Goal: Information Seeking & Learning: Learn about a topic

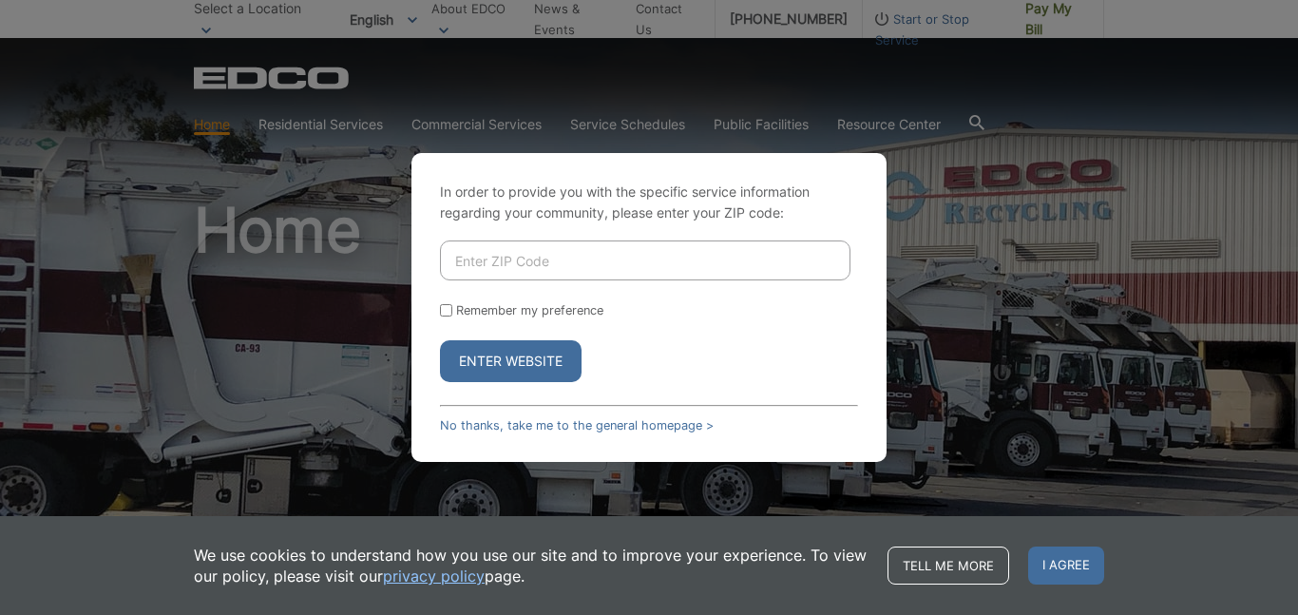
click at [490, 261] on input "Enter ZIP Code" at bounding box center [645, 260] width 411 height 40
type input "92028"
click at [518, 362] on button "Enter Website" at bounding box center [511, 361] width 142 height 42
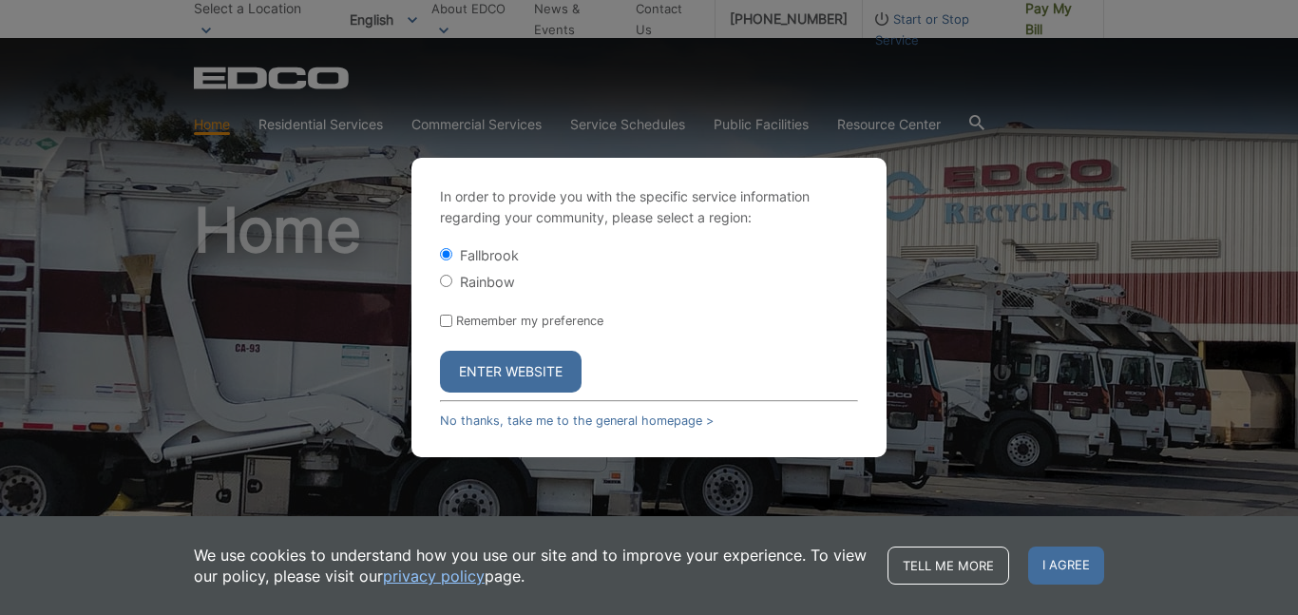
click at [474, 279] on label "Rainbow" at bounding box center [487, 282] width 55 height 16
click at [452, 279] on input "Rainbow" at bounding box center [446, 281] width 12 height 12
radio input "true"
click at [496, 415] on link "No thanks, take me to the general homepage >" at bounding box center [577, 420] width 274 height 14
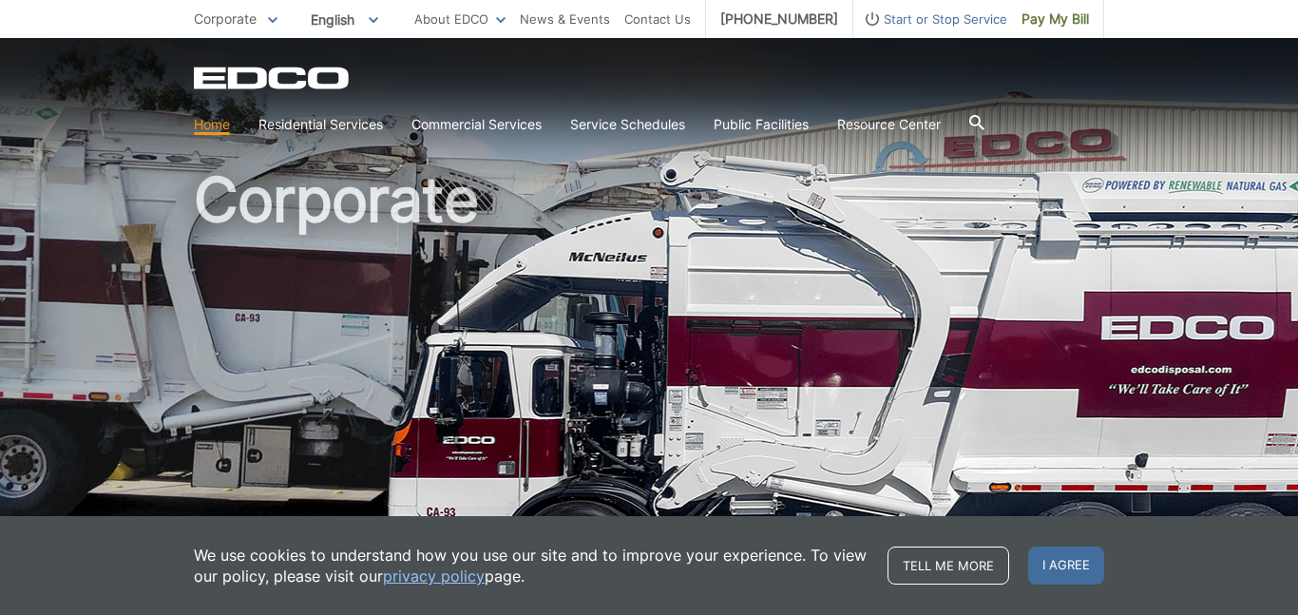
scroll to position [33, 0]
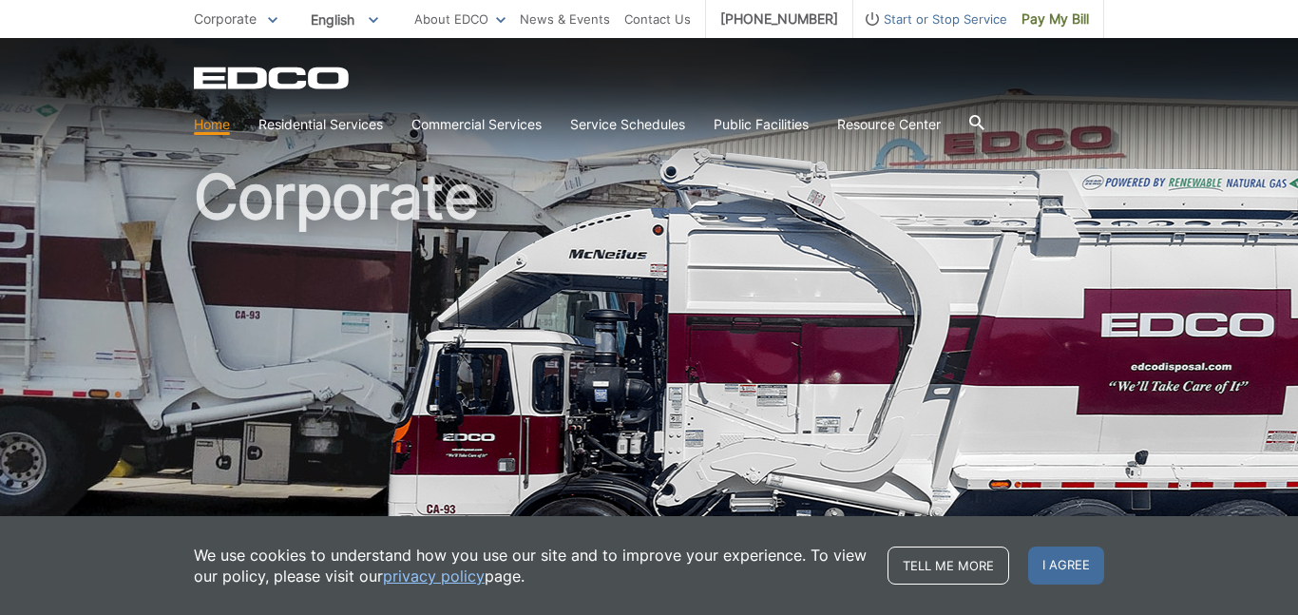
click at [470, 151] on div "Corporate" at bounding box center [649, 290] width 911 height 570
click at [462, 136] on section "Home Residential Services Curbside Pickup Trash Dumpster Service Temporary Dump…" at bounding box center [649, 124] width 911 height 36
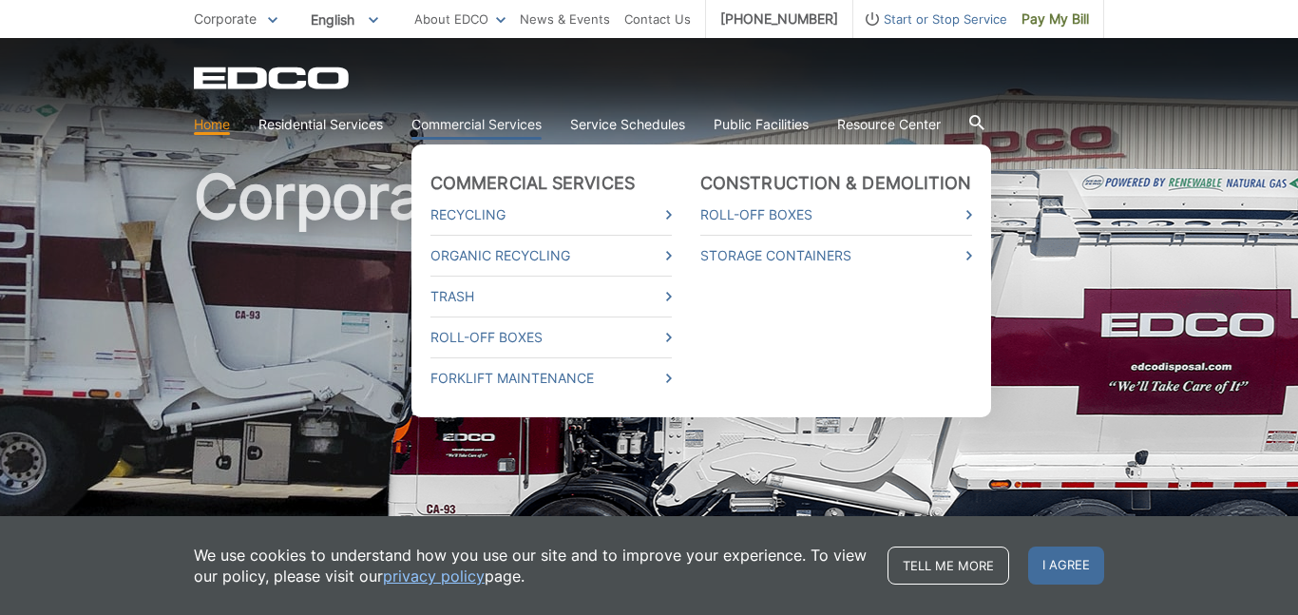
click at [462, 124] on link "Commercial Services" at bounding box center [477, 124] width 130 height 21
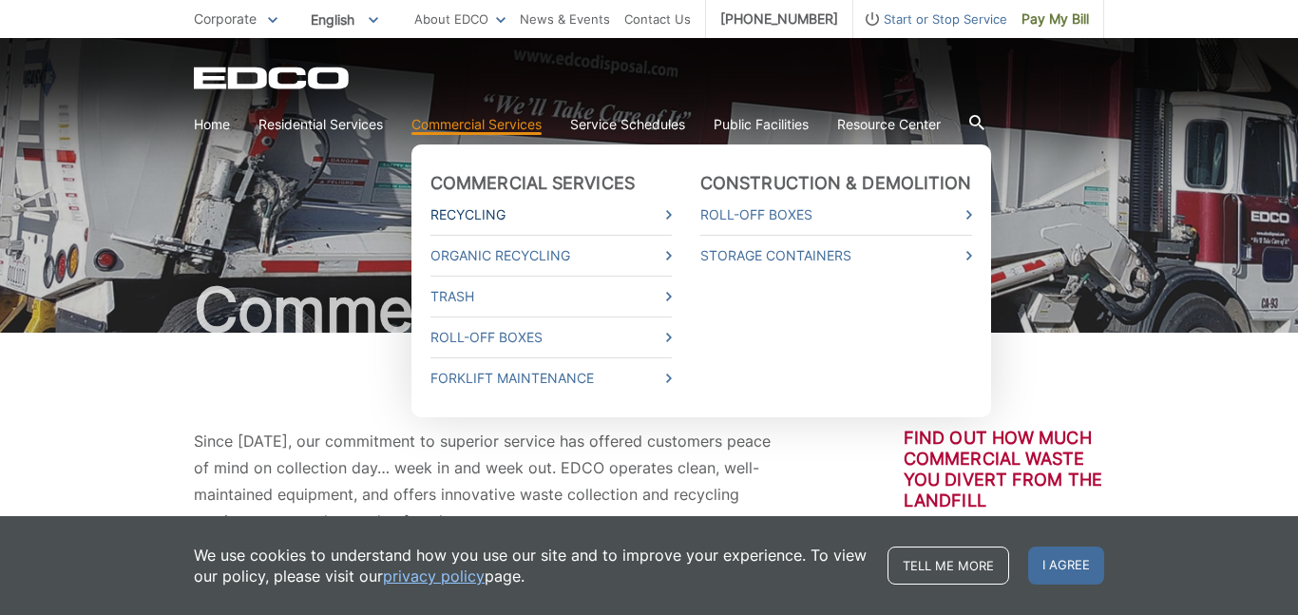
click at [484, 210] on link "Recycling" at bounding box center [551, 214] width 241 height 21
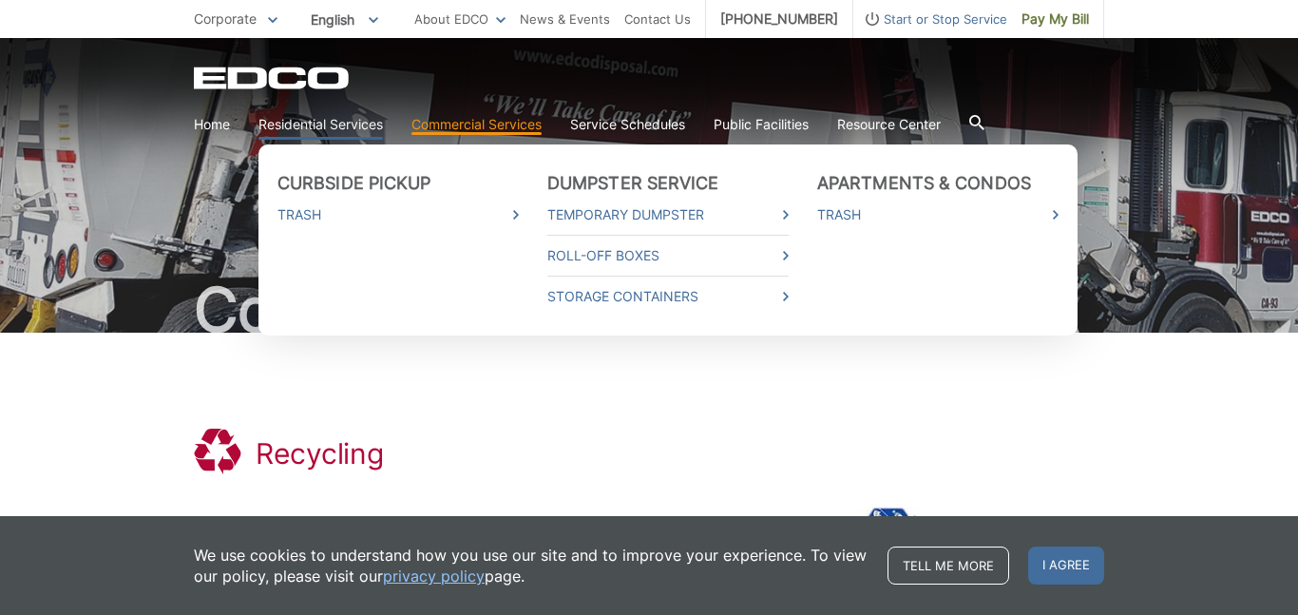
click at [371, 124] on link "Residential Services" at bounding box center [321, 124] width 125 height 21
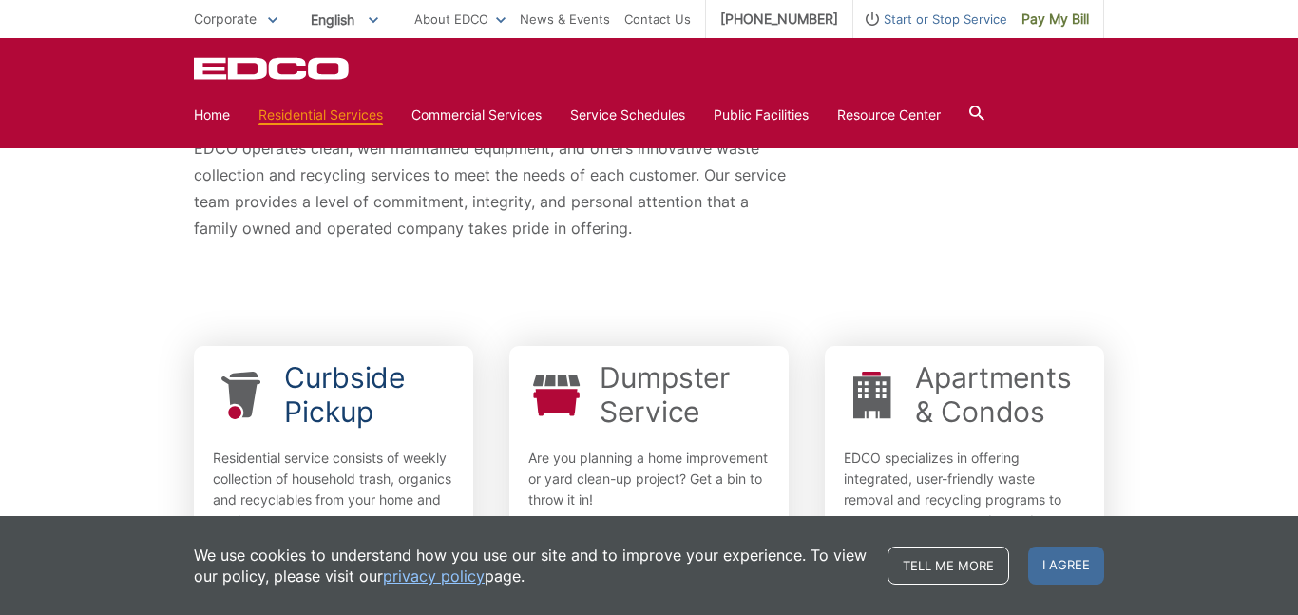
scroll to position [403, 0]
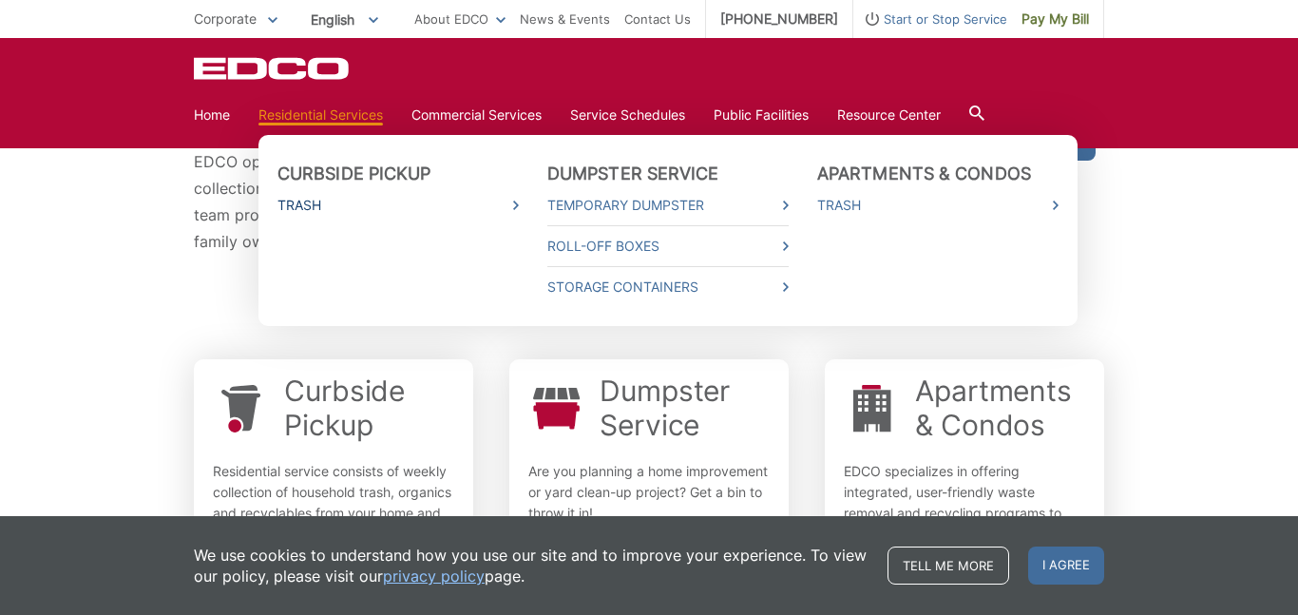
click at [502, 203] on link "Trash" at bounding box center [398, 205] width 241 height 21
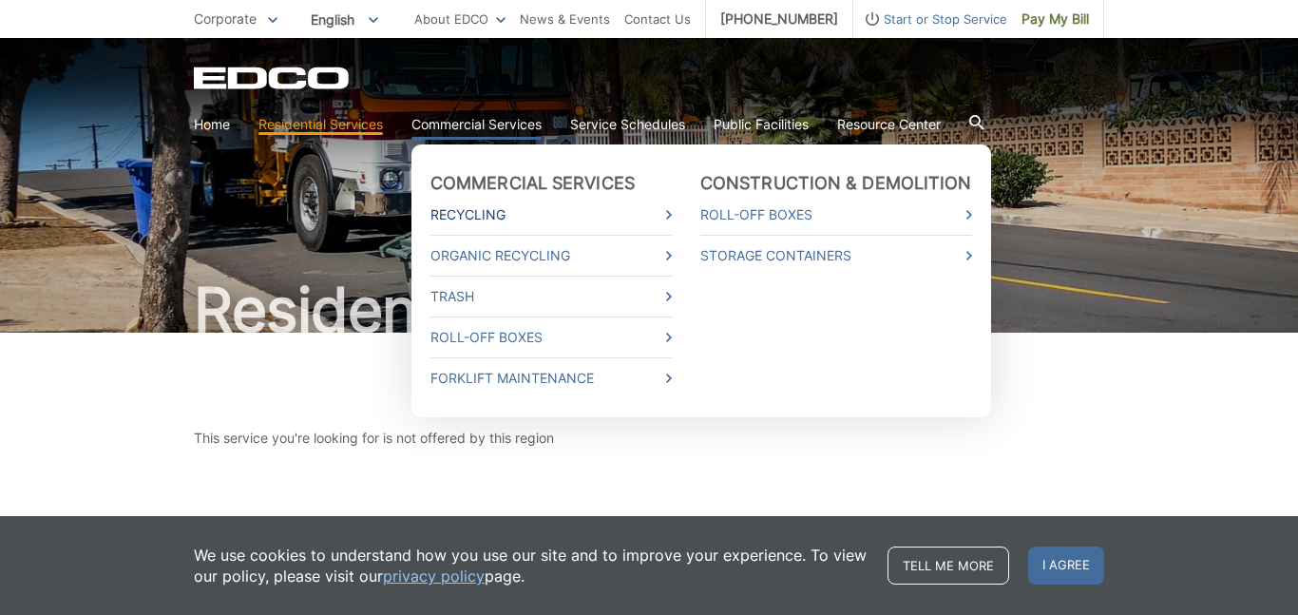
click at [523, 207] on link "Recycling" at bounding box center [551, 214] width 241 height 21
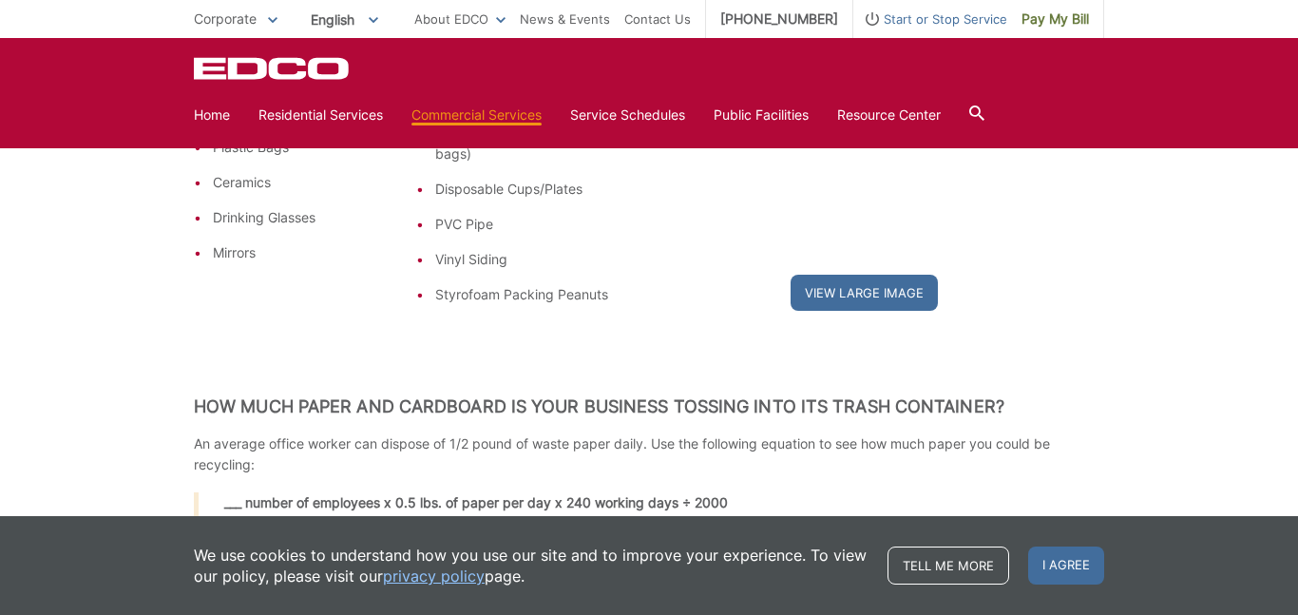
scroll to position [1713, 0]
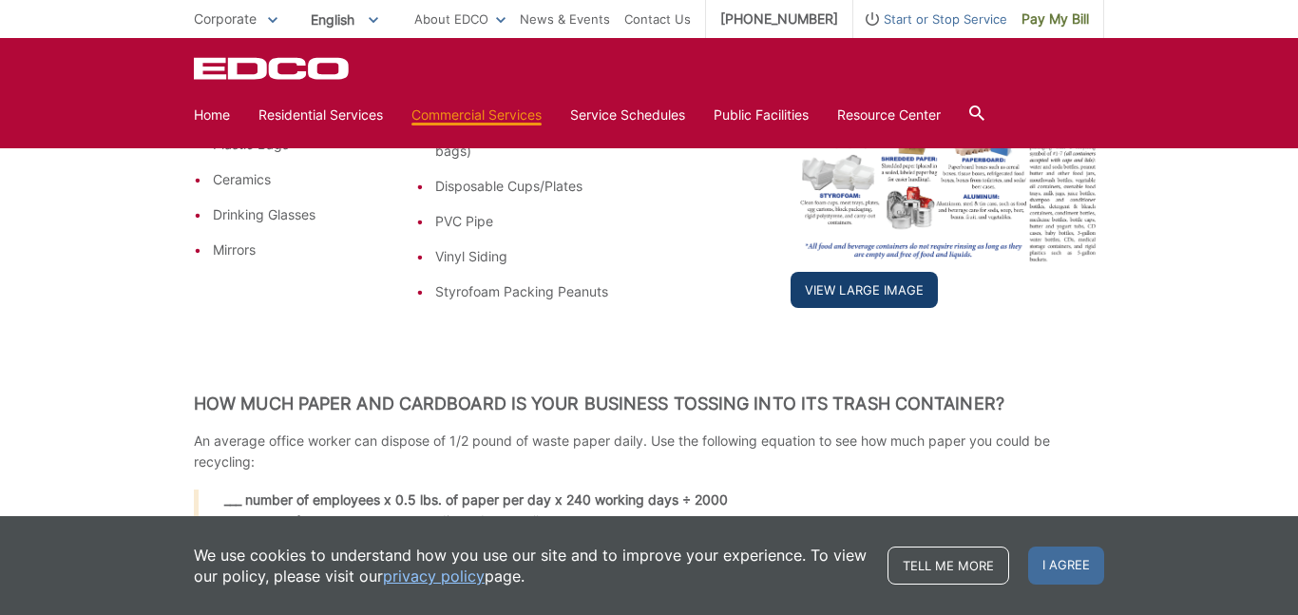
click at [822, 290] on link "View Large Image" at bounding box center [864, 290] width 147 height 36
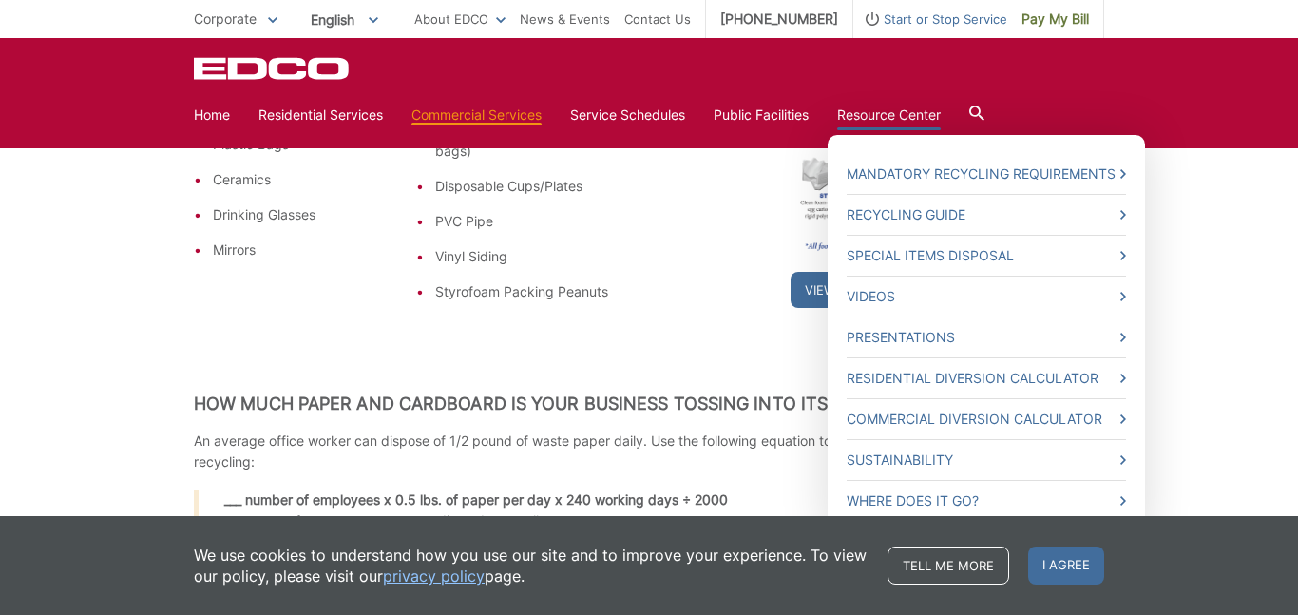
click at [902, 106] on link "Resource Center" at bounding box center [889, 115] width 104 height 21
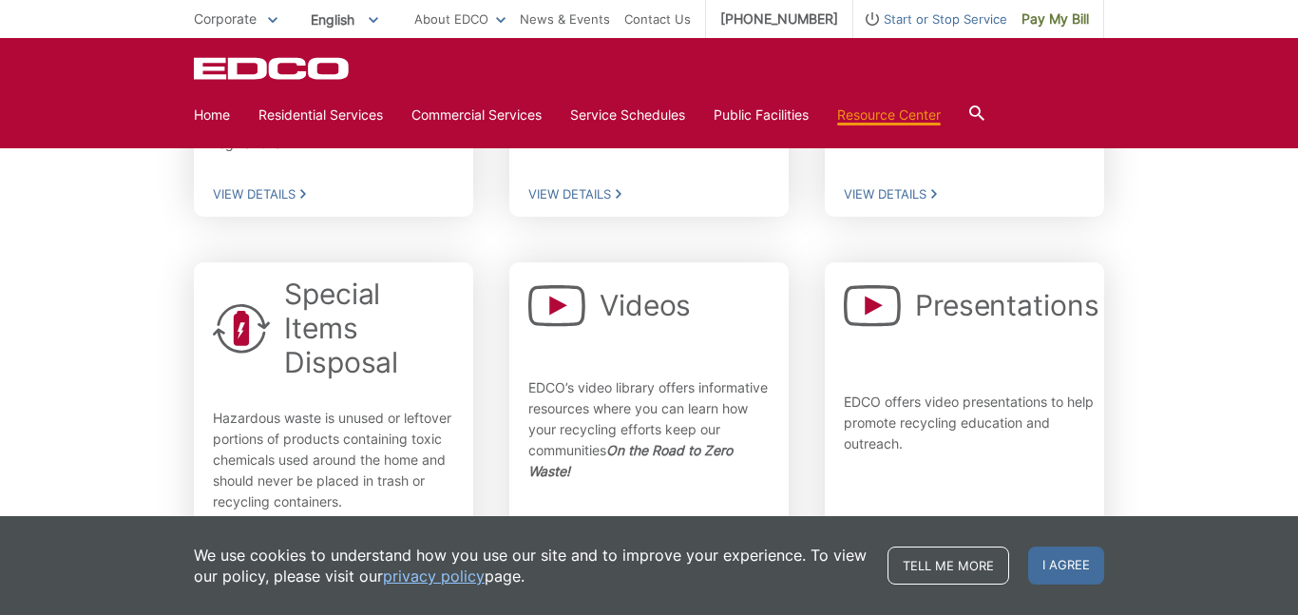
scroll to position [599, 0]
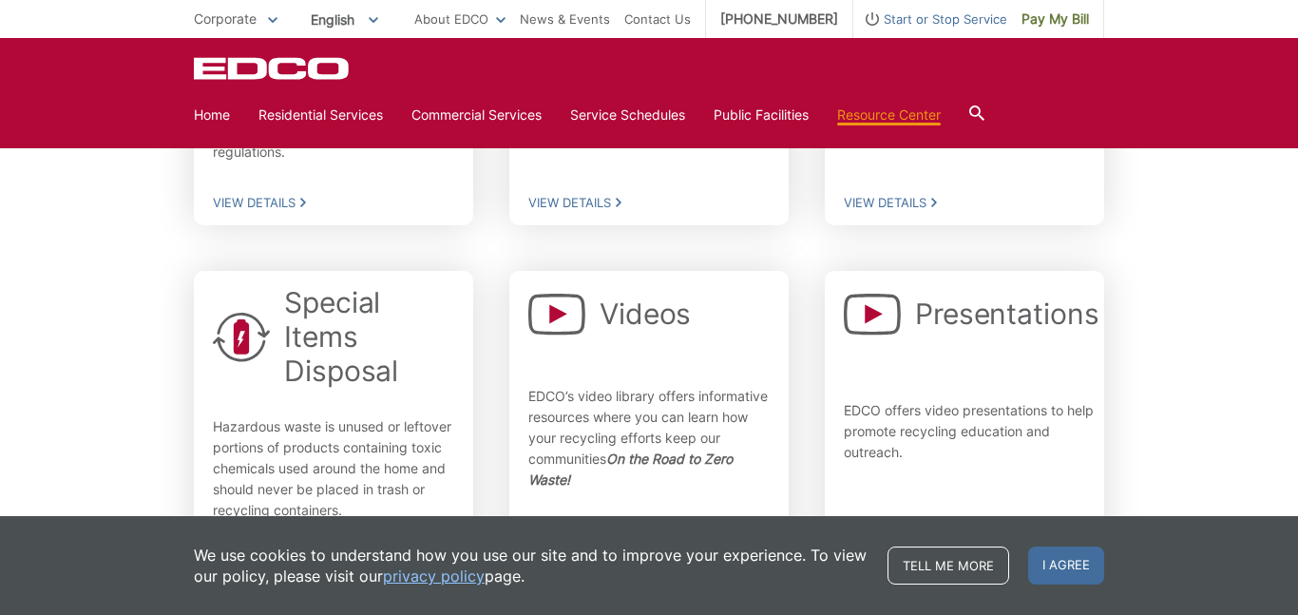
click at [610, 330] on div "Videos EDCO’s video library offers informative resources where you can learn ho…" at bounding box center [648, 427] width 241 height 284
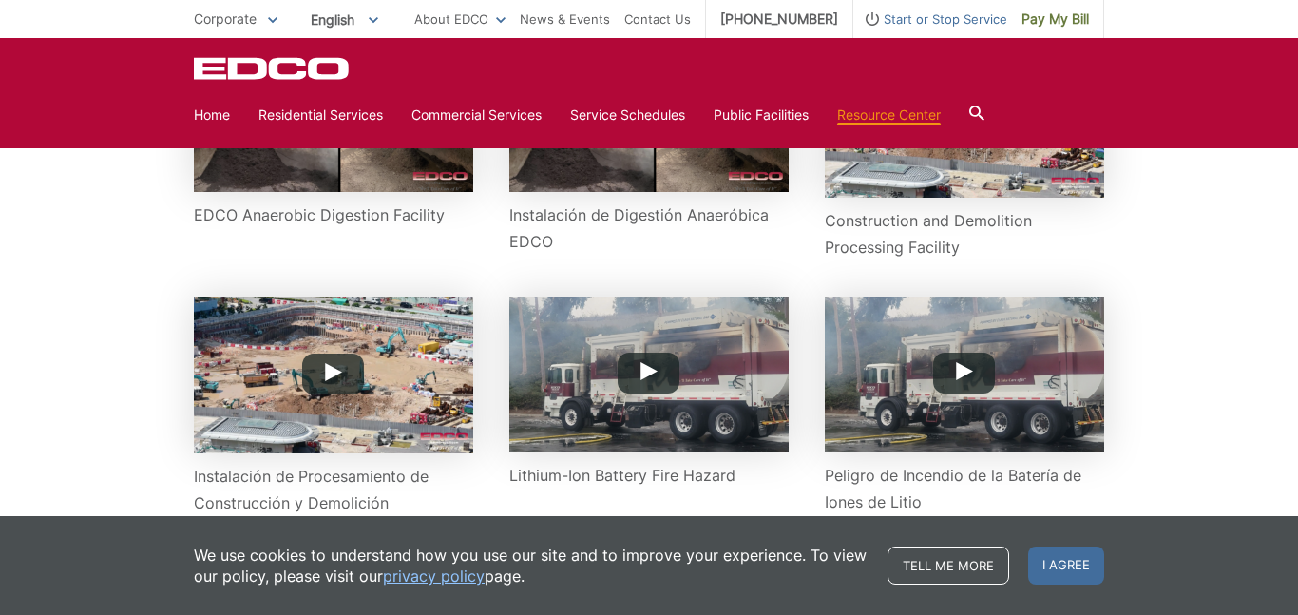
scroll to position [962, 0]
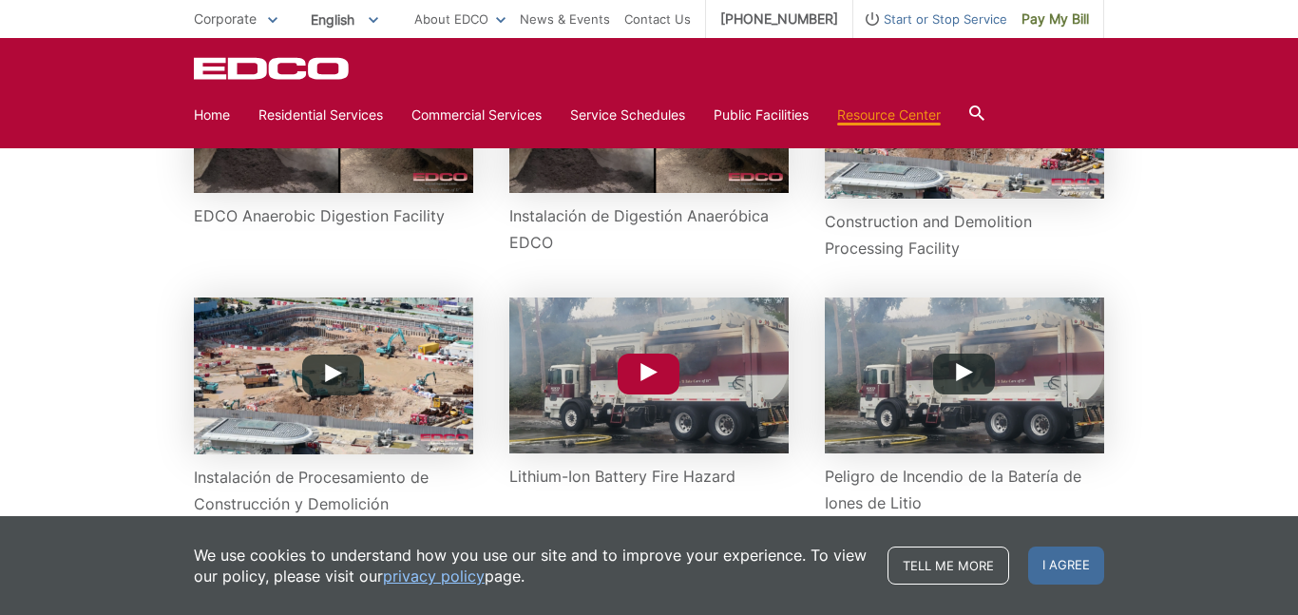
click at [633, 371] on button "Play Button" at bounding box center [649, 374] width 62 height 41
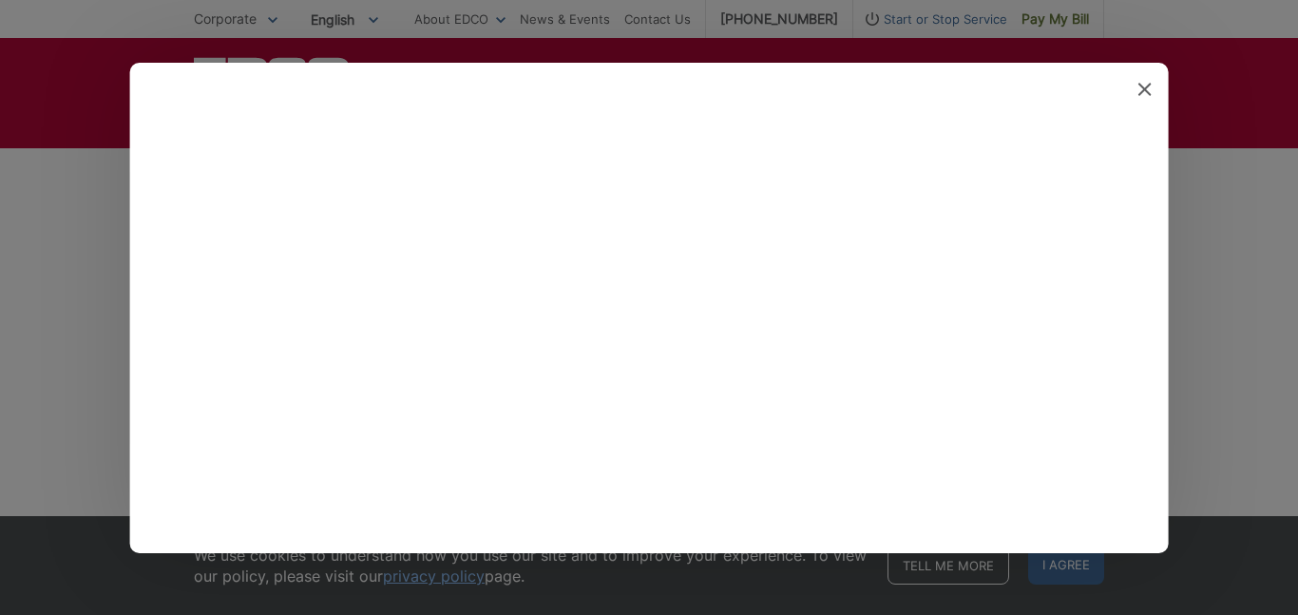
click at [1147, 90] on icon at bounding box center [1144, 89] width 13 height 13
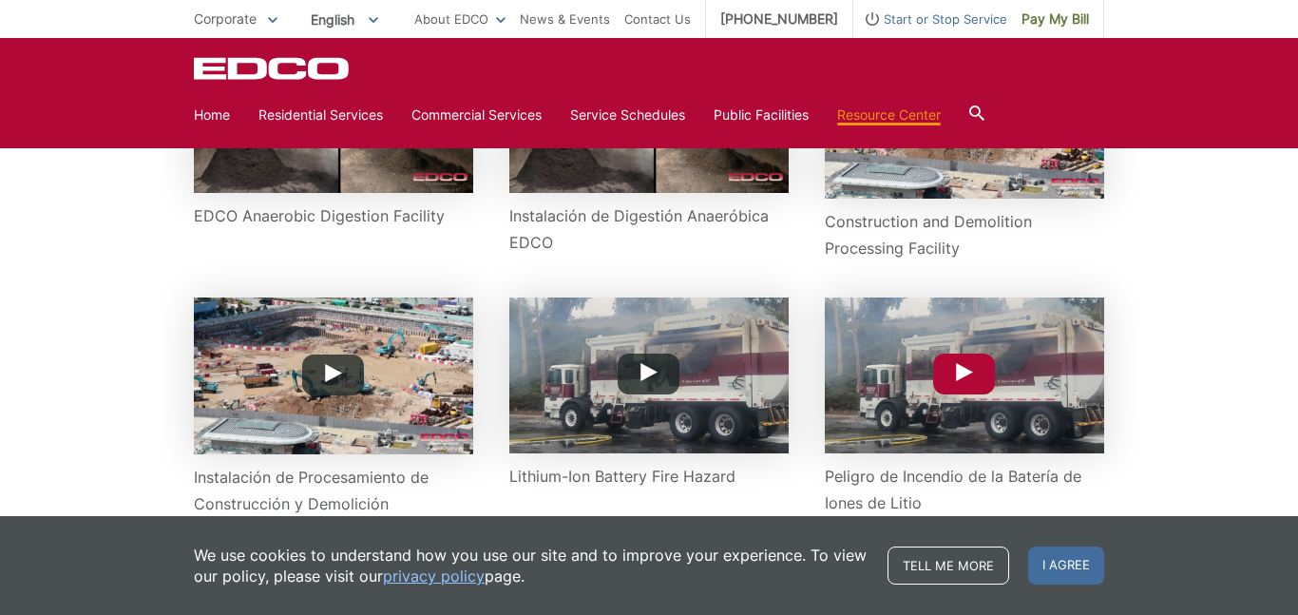
click at [951, 388] on button "Play Button" at bounding box center [964, 374] width 62 height 41
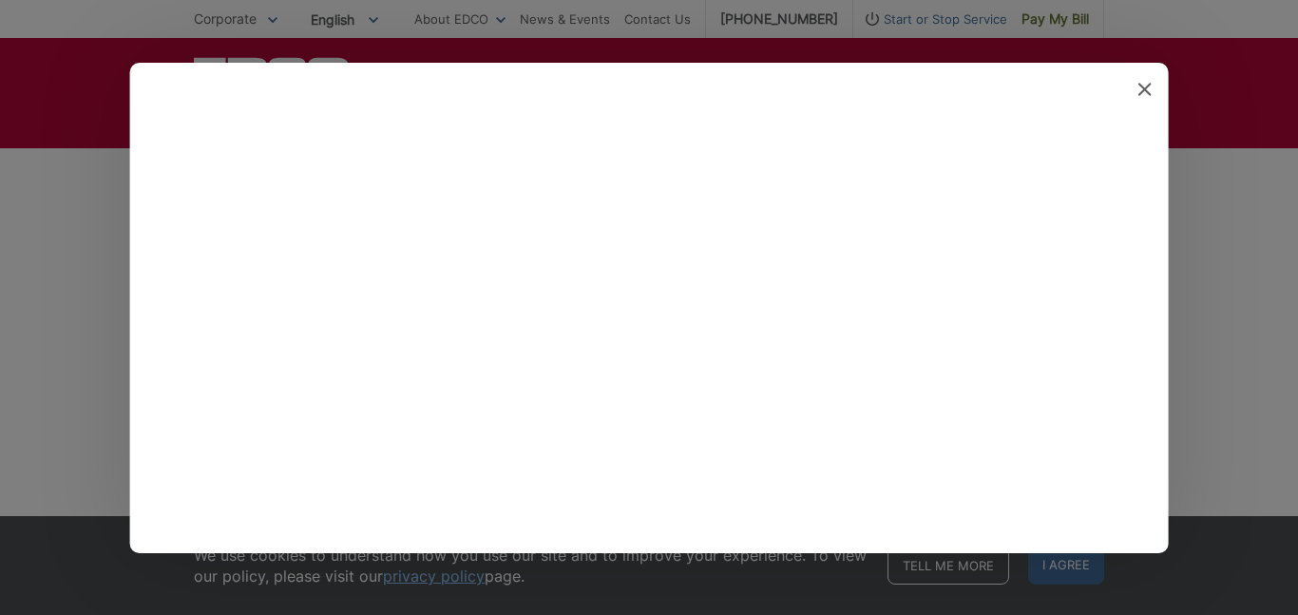
click at [1154, 102] on div at bounding box center [649, 308] width 1039 height 490
click at [1149, 83] on icon at bounding box center [1144, 89] width 13 height 13
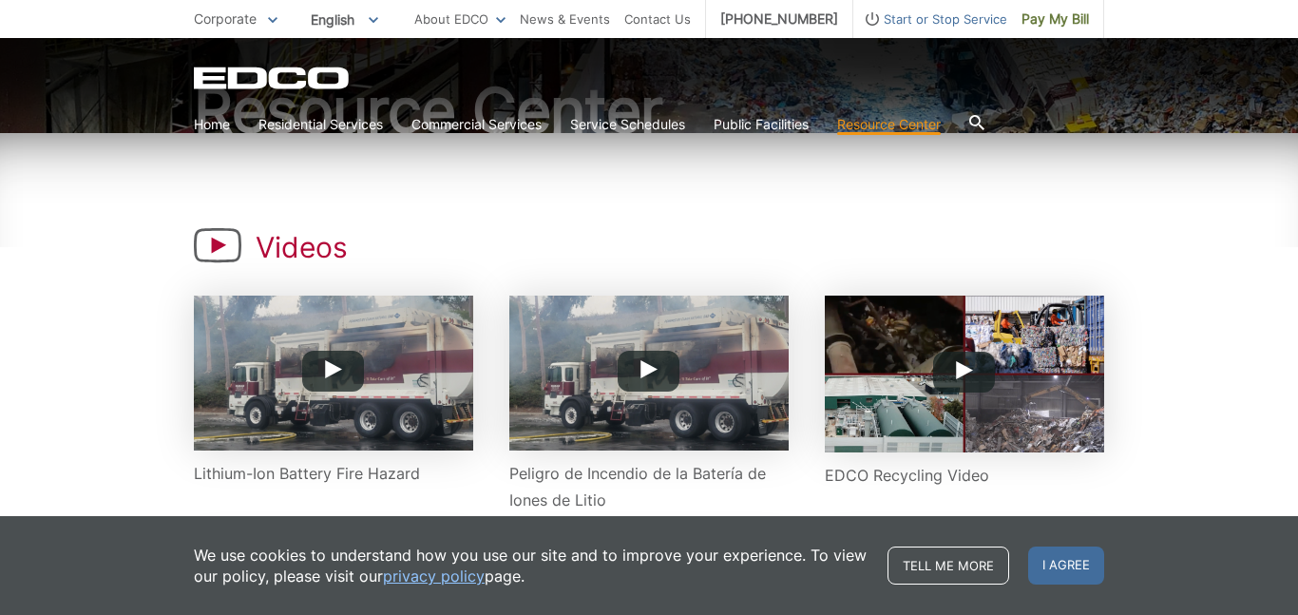
scroll to position [210, 0]
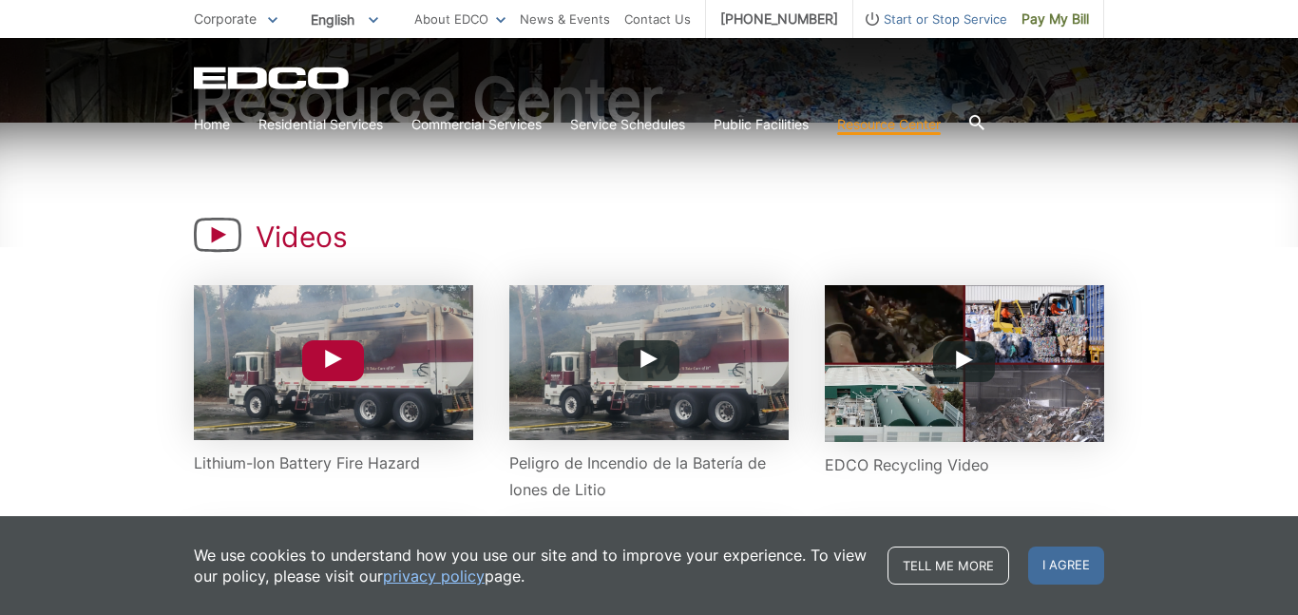
click at [349, 351] on button "Play Button" at bounding box center [333, 360] width 62 height 41
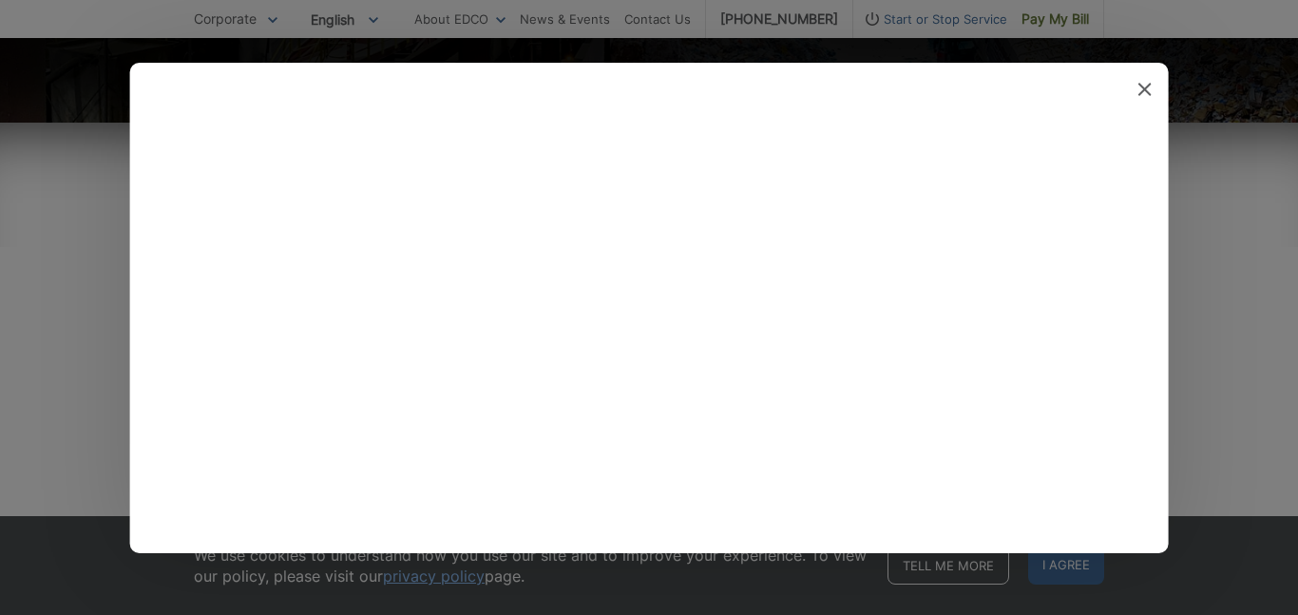
click at [1146, 90] on icon at bounding box center [1144, 89] width 13 height 13
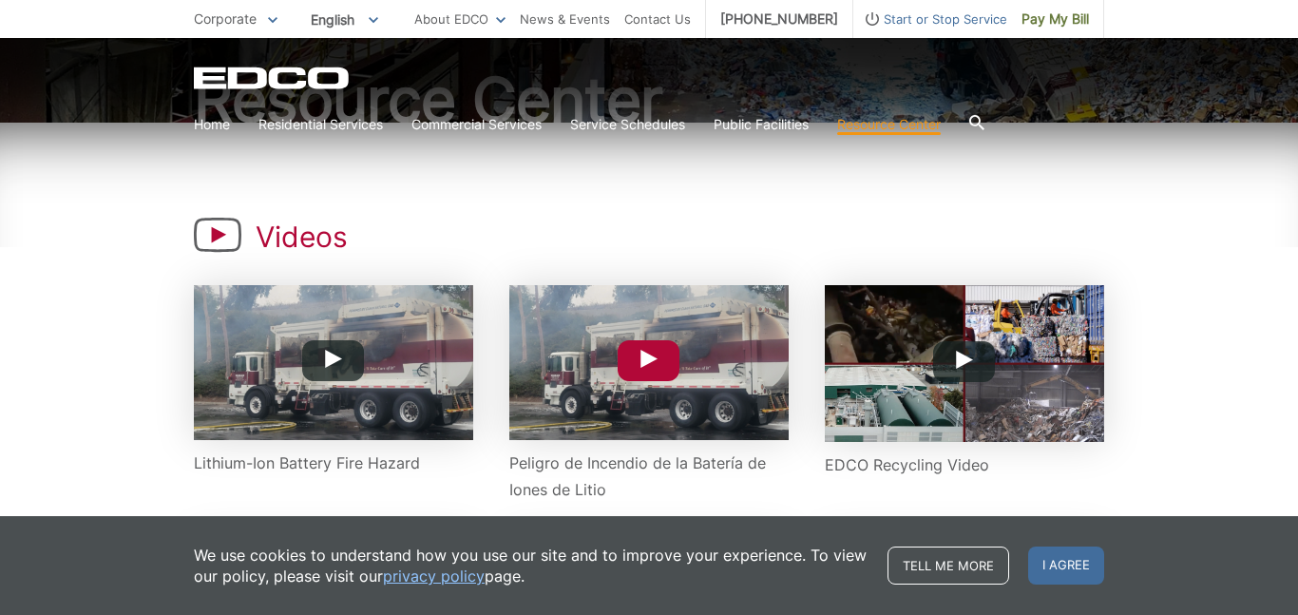
click at [680, 380] on img at bounding box center [648, 362] width 279 height 155
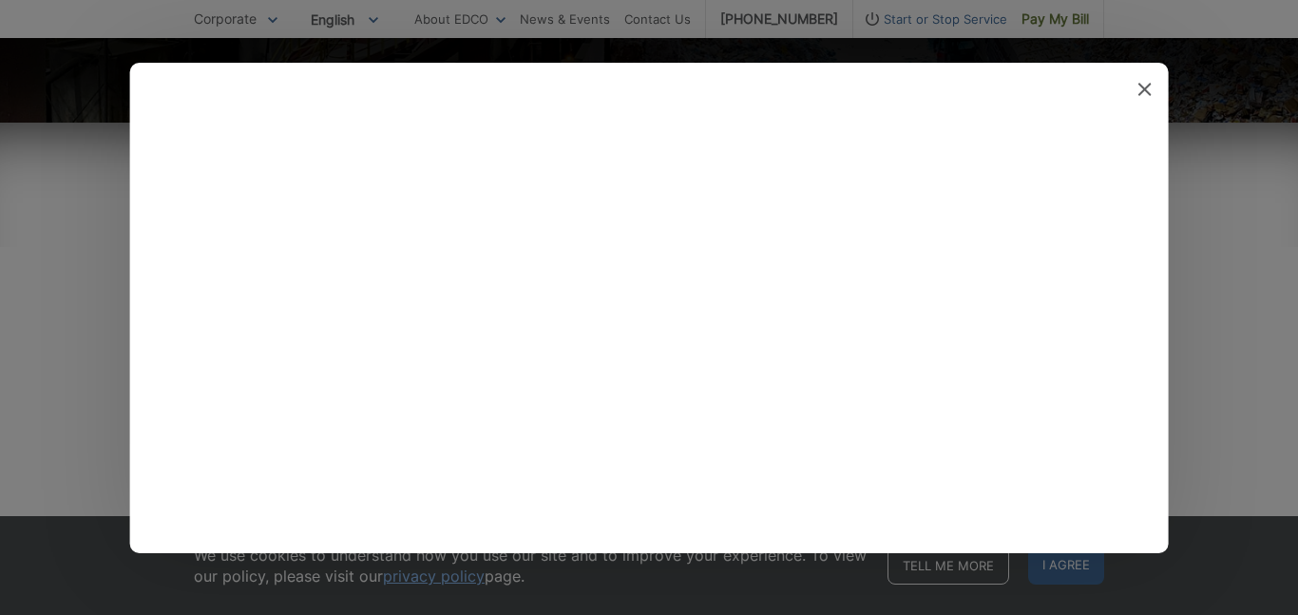
click at [1147, 88] on icon at bounding box center [1144, 89] width 13 height 13
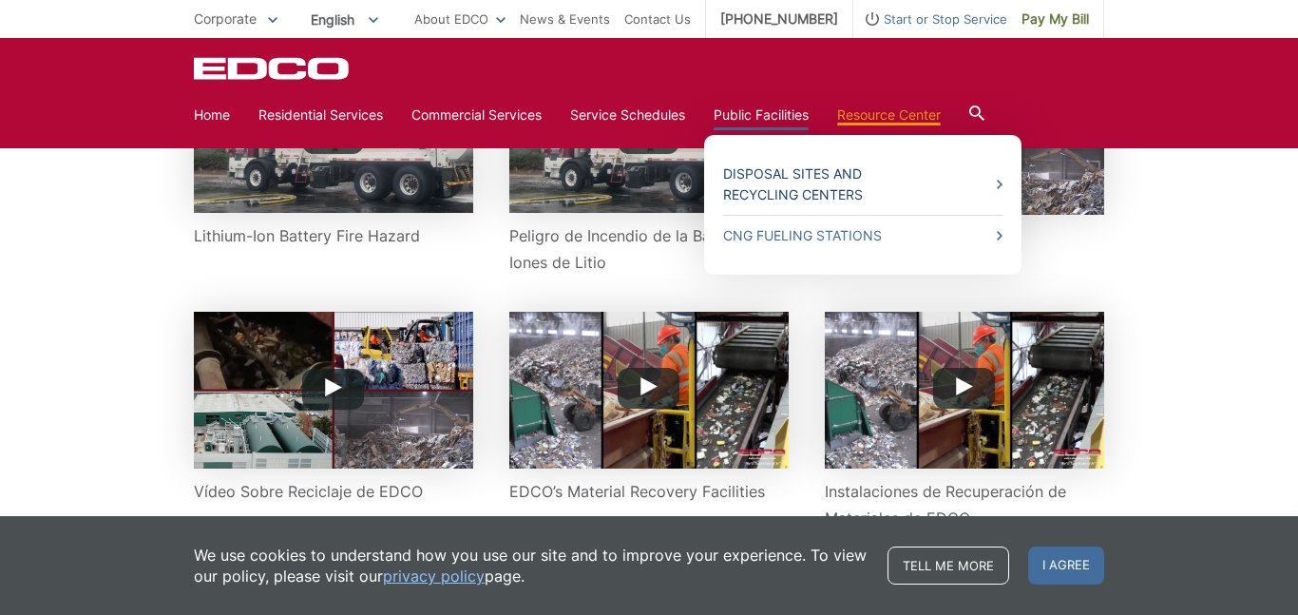
scroll to position [474, 0]
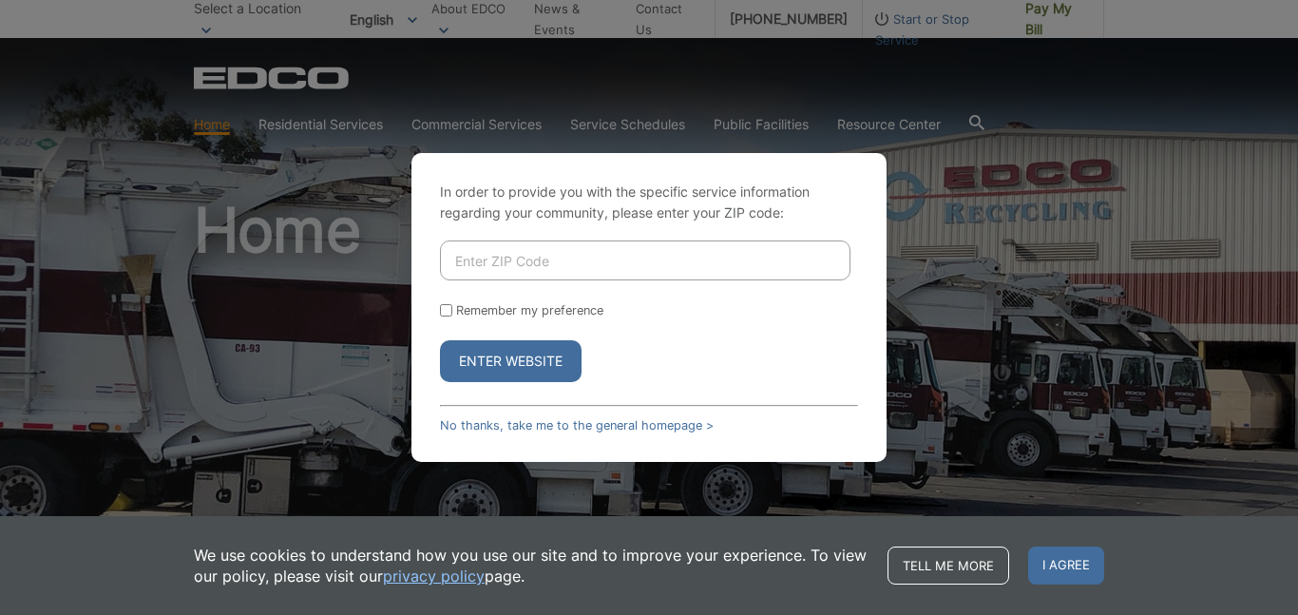
click at [625, 433] on div "In order to provide you with the specific service information regarding your co…" at bounding box center [649, 307] width 475 height 309
click at [653, 425] on link "No thanks, take me to the general homepage >" at bounding box center [577, 425] width 274 height 14
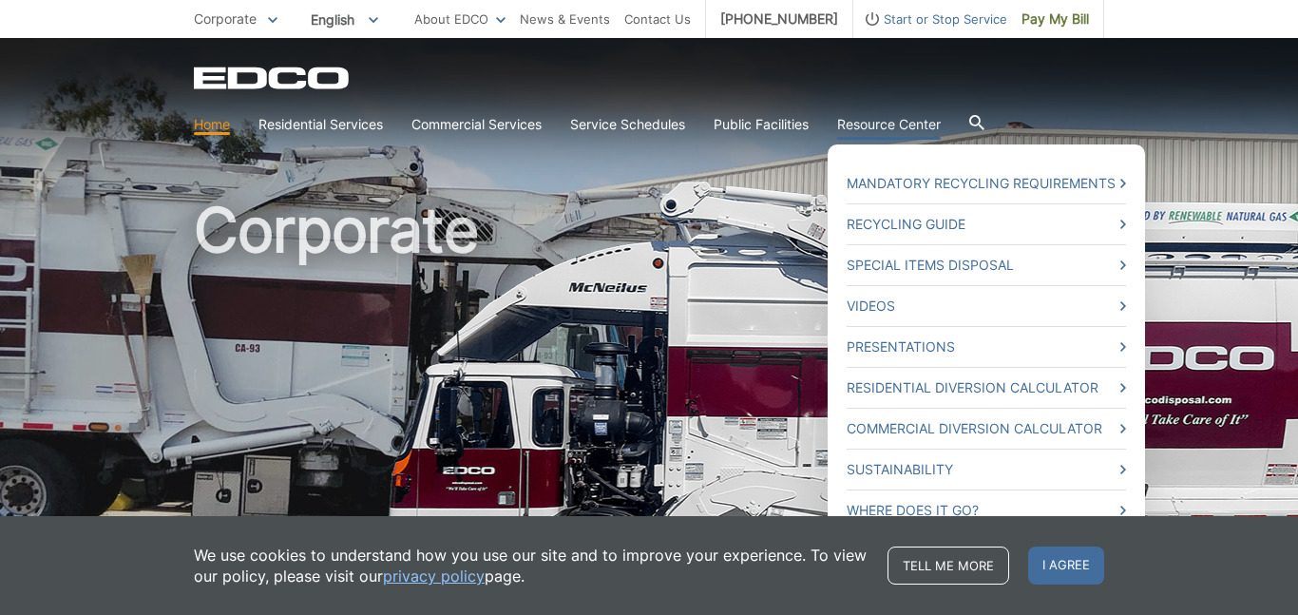
click at [888, 125] on link "Resource Center" at bounding box center [889, 124] width 104 height 21
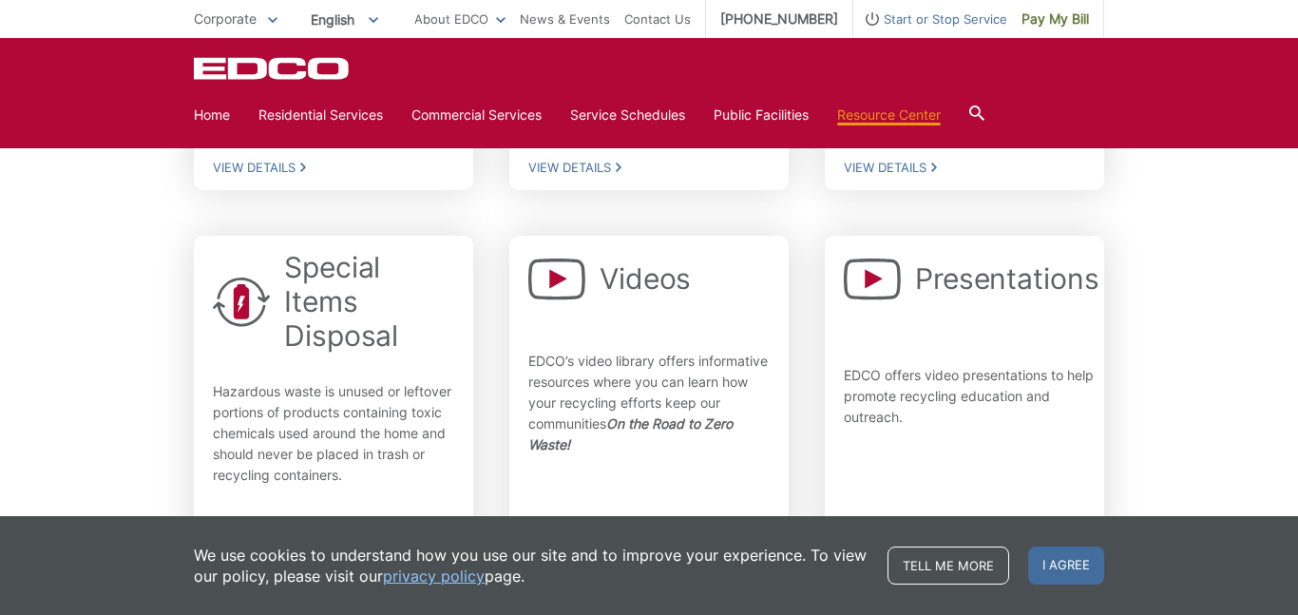
scroll to position [632, 0]
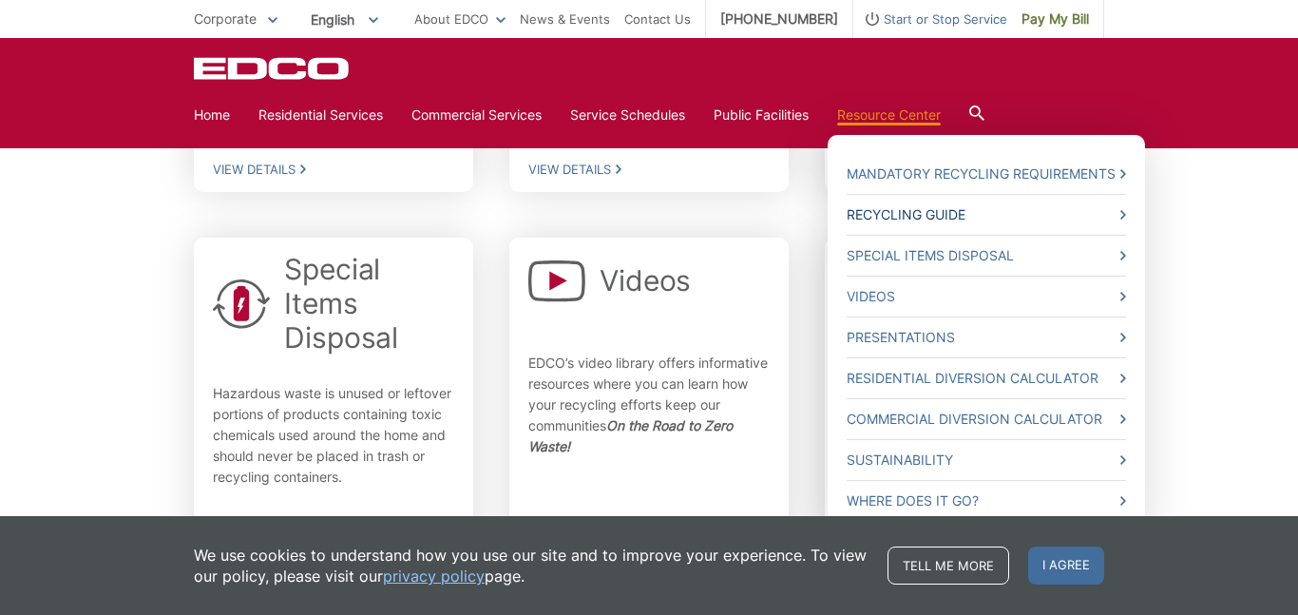
click at [930, 209] on link "Recycling Guide" at bounding box center [986, 214] width 279 height 21
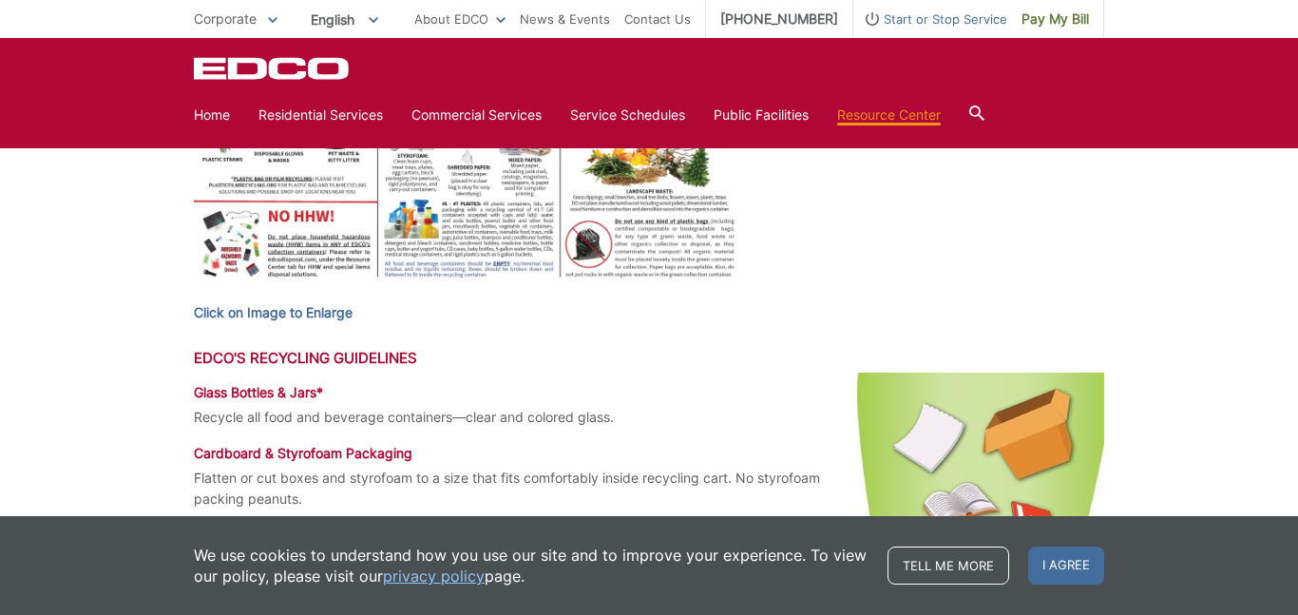
scroll to position [781, 0]
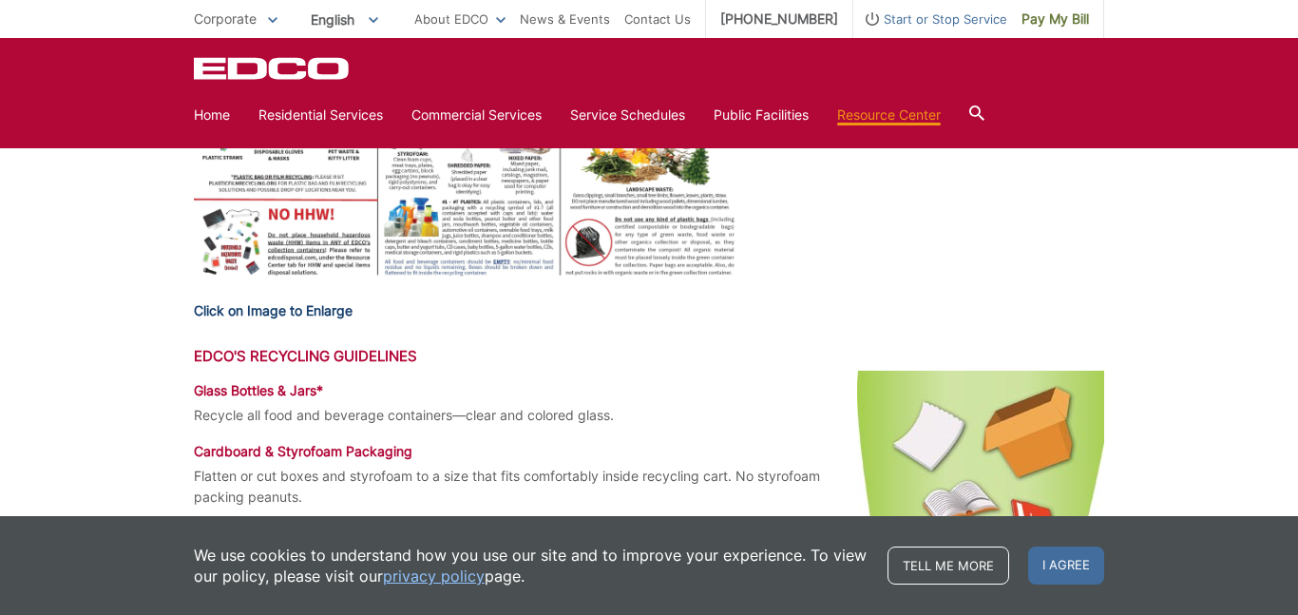
click at [245, 317] on strong "Click on Image to Enlarge" at bounding box center [273, 310] width 159 height 16
